Goal: Use online tool/utility

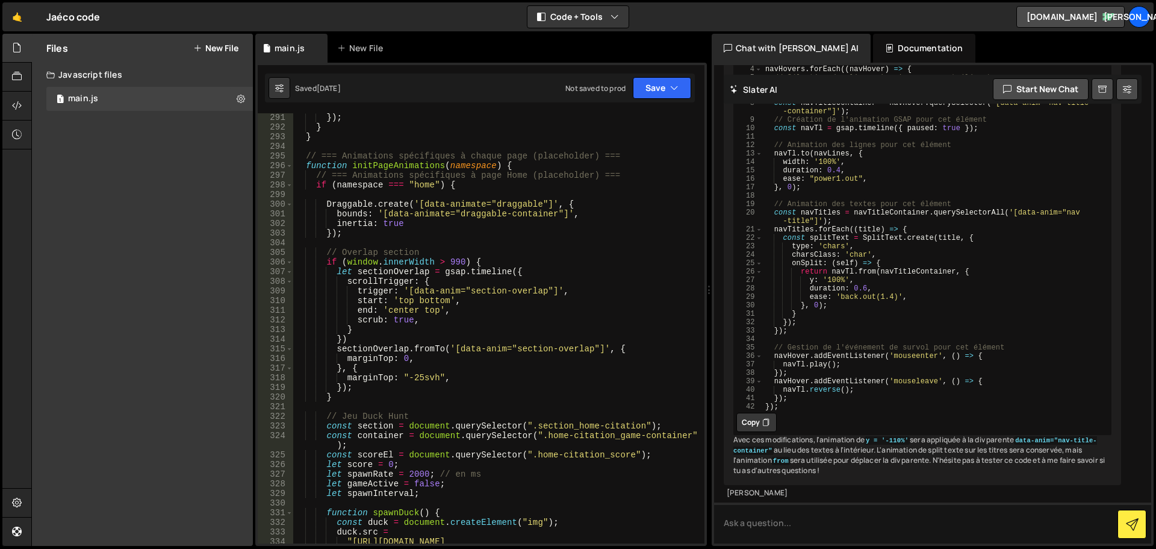
scroll to position [2919, 0]
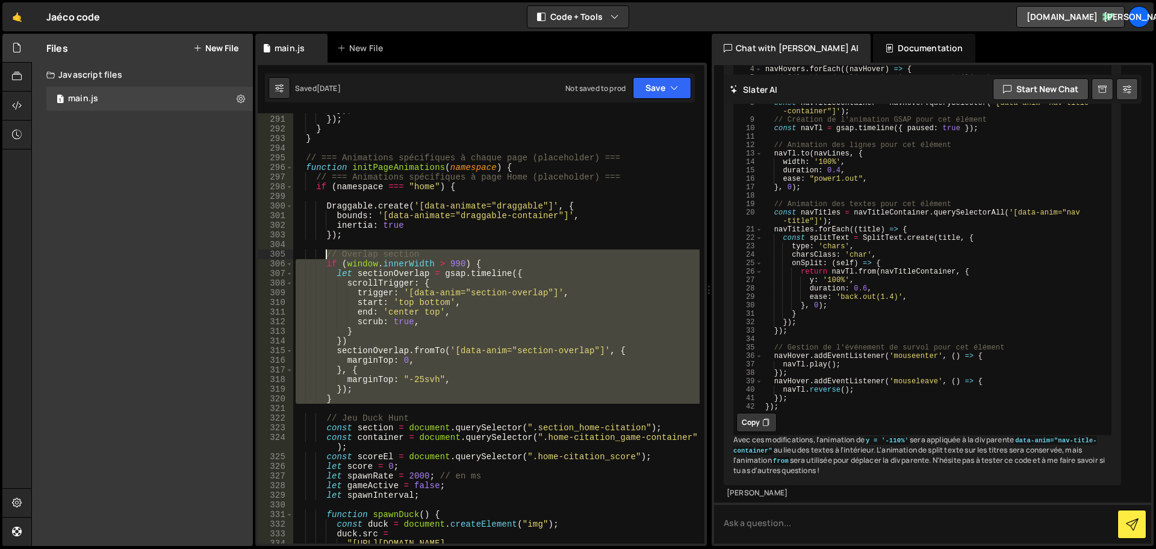
drag, startPoint x: 363, startPoint y: 405, endPoint x: 325, endPoint y: 257, distance: 153.5
click at [325, 257] on div "}) ; }) ; } } // === Animations spécifiques à chaque page (placeholder) === fun…" at bounding box center [496, 334] width 407 height 459
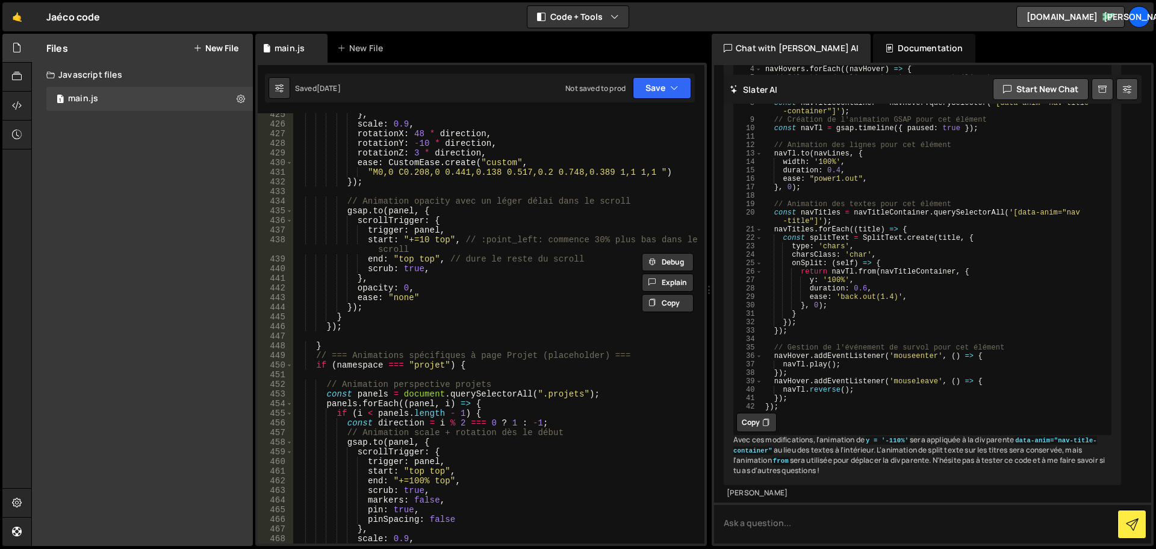
scroll to position [4264, 0]
click at [363, 344] on div "} , scale : 0.9 , rotationX : 48 * direction , rotationY : - 10 * direction , r…" at bounding box center [496, 333] width 407 height 449
type textarea "}"
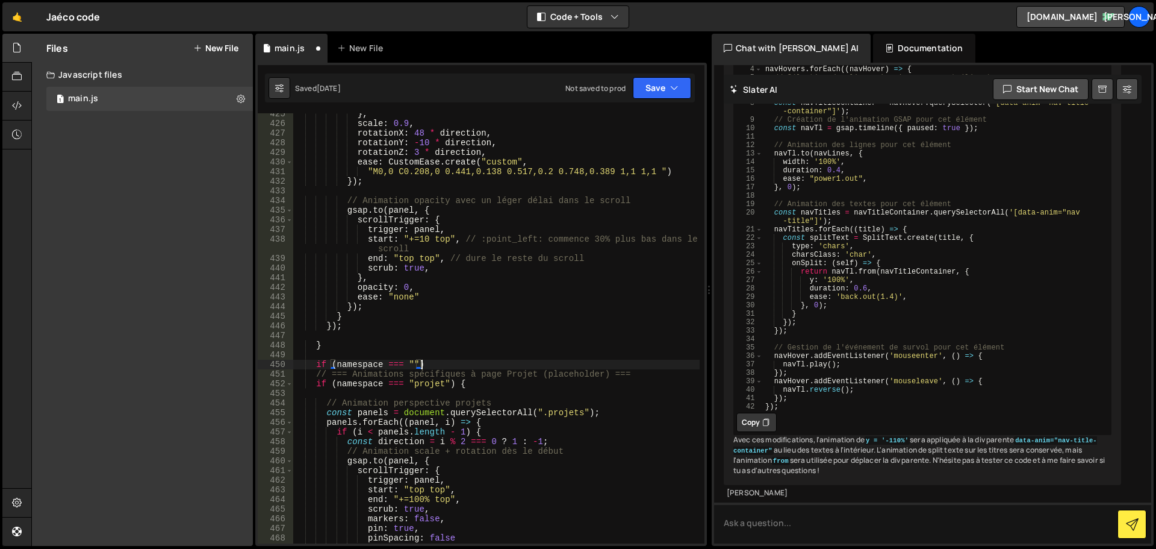
scroll to position [0, 8]
type textarea "if (namespace === "") {}"
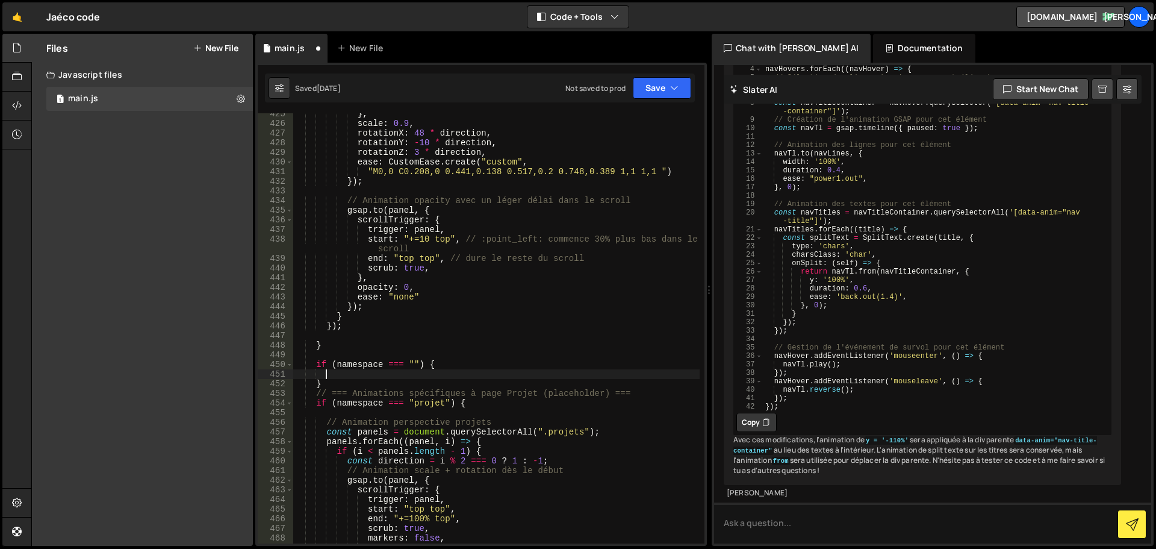
type textarea "}"
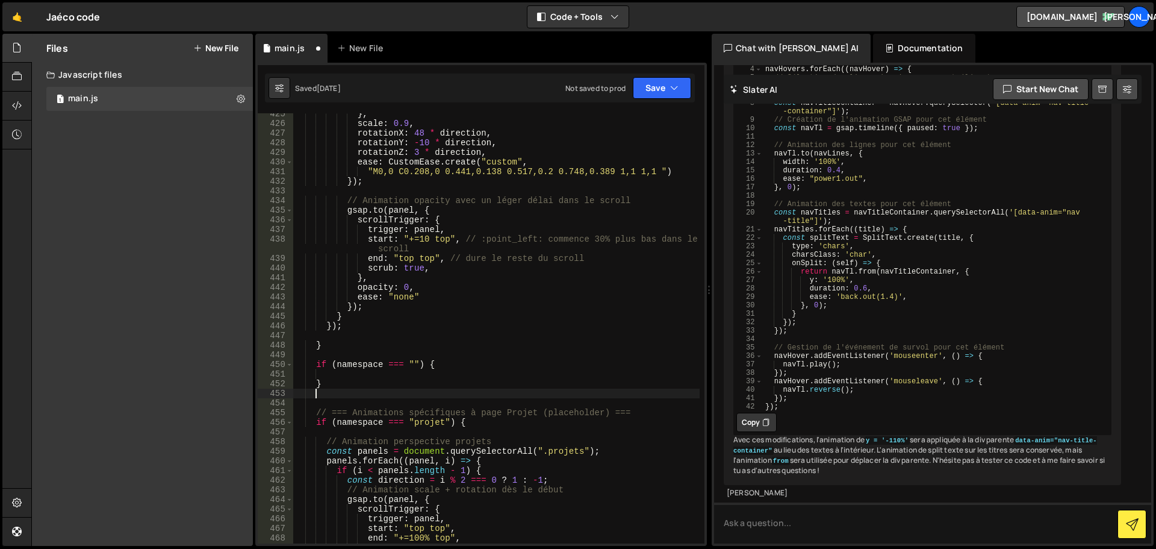
type textarea "}"
paste textarea
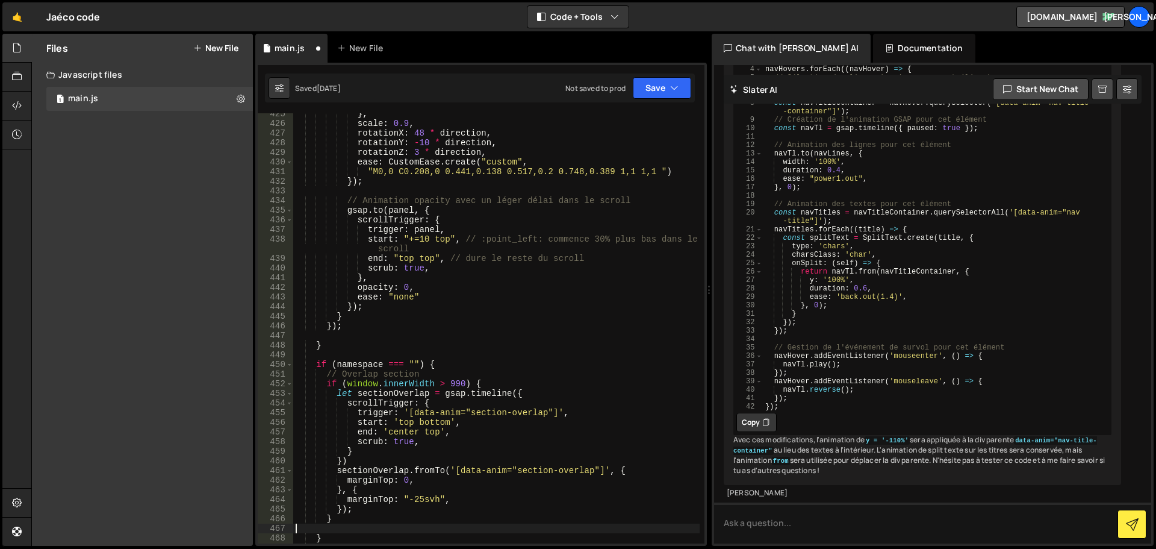
scroll to position [0, 0]
click at [325, 373] on div "} , scale : 0.9 , rotationX : 48 * direction , rotationY : - 10 * direction , r…" at bounding box center [496, 333] width 407 height 449
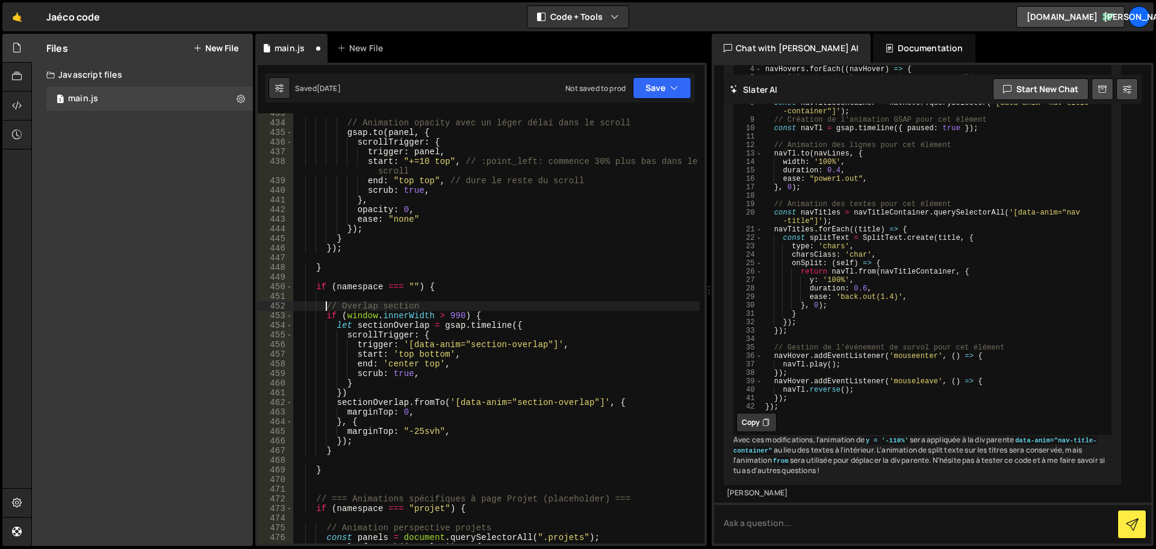
scroll to position [4341, 0]
click at [413, 290] on div "// Animation opacity avec un léger délai dans le scroll gsap . to ( panel , { s…" at bounding box center [496, 332] width 407 height 449
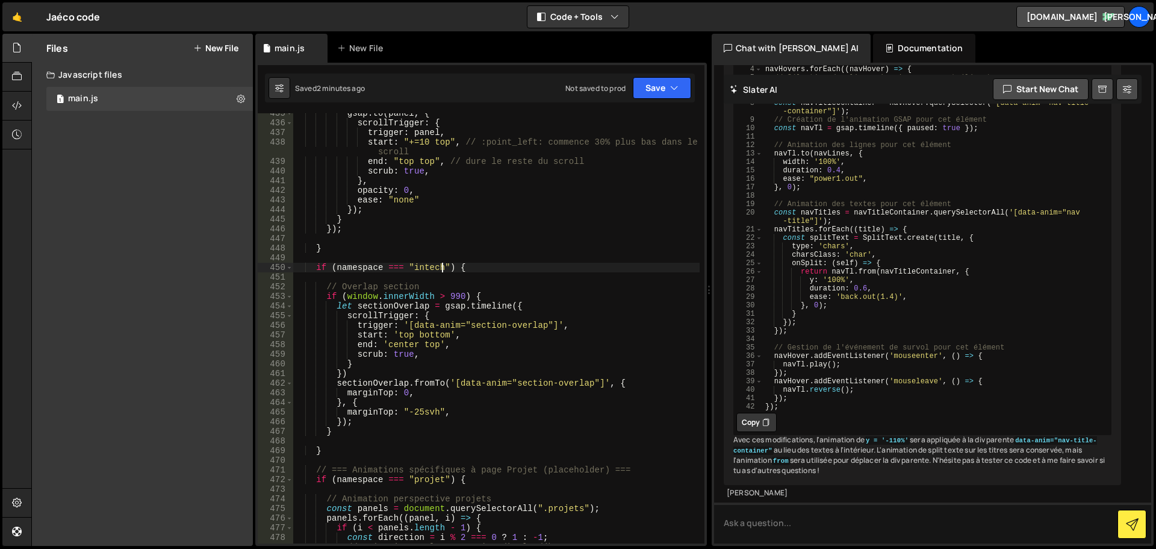
scroll to position [4361, 0]
click at [489, 325] on div "gsap . to ( panel , { scrollTrigger : { trigger : panel , start : "+=10 top" , …" at bounding box center [496, 332] width 407 height 449
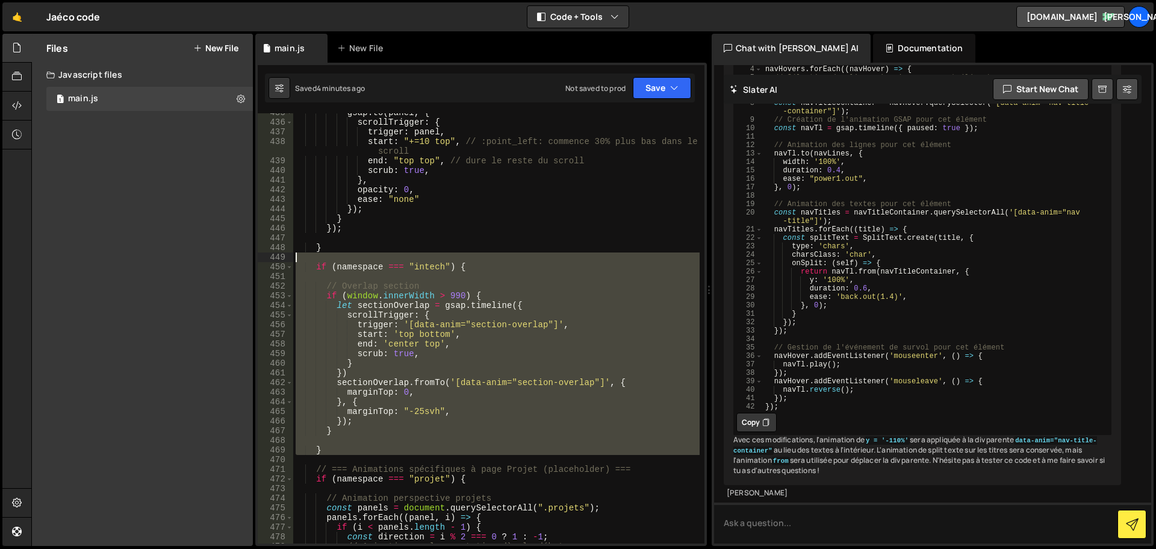
drag, startPoint x: 341, startPoint y: 461, endPoint x: 302, endPoint y: 261, distance: 203.2
click at [302, 261] on div "gsap . to ( panel , { scrollTrigger : { trigger : panel , start : "+=10 top" , …" at bounding box center [496, 332] width 407 height 449
type textarea "*"
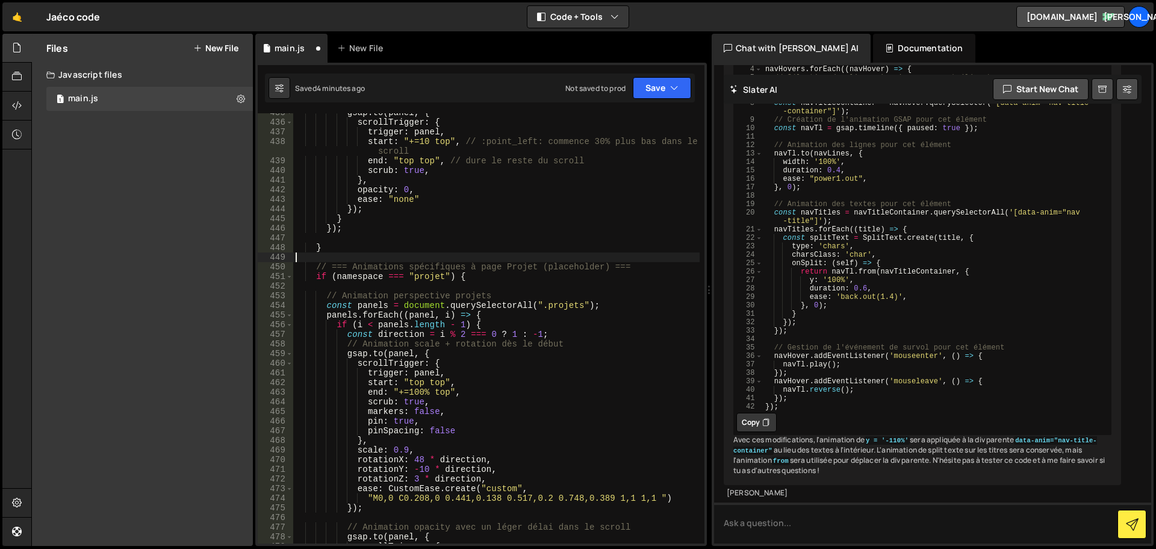
type textarea "}"
